Goal: Find specific fact: Find contact information

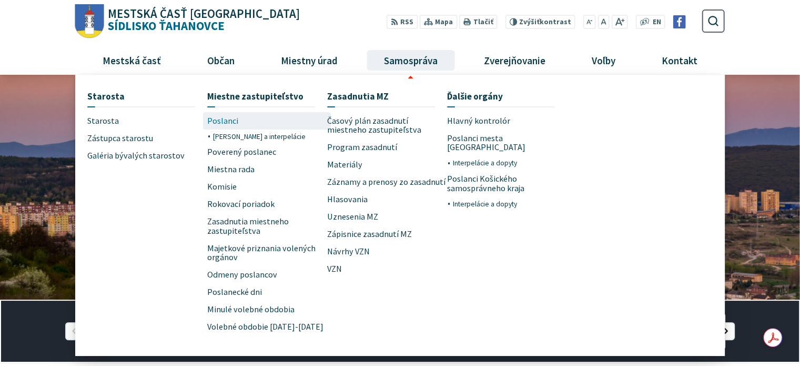
click at [217, 124] on span "Poslanci" at bounding box center [222, 120] width 31 height 17
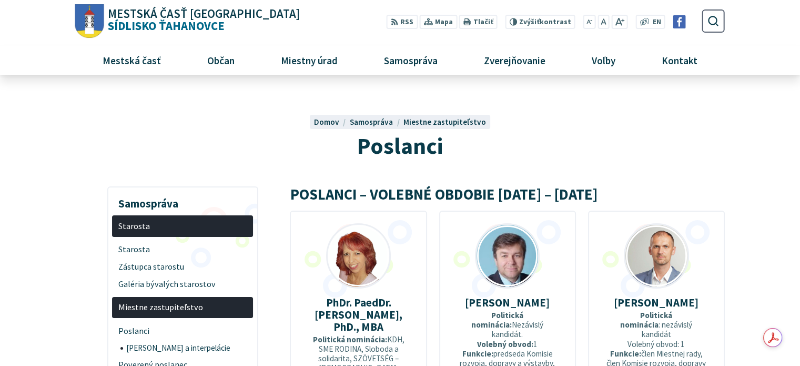
drag, startPoint x: 310, startPoint y: 298, endPoint x: 380, endPoint y: 328, distance: 75.9
click at [380, 328] on p "PhDr. PaedDr. Uršula Ambrušová, PhD., MBA" at bounding box center [358, 314] width 103 height 36
copy strong "PhDr. PaedDr. Uršula Ambrušová, PhD., MBA"
